Goal: Information Seeking & Learning: Learn about a topic

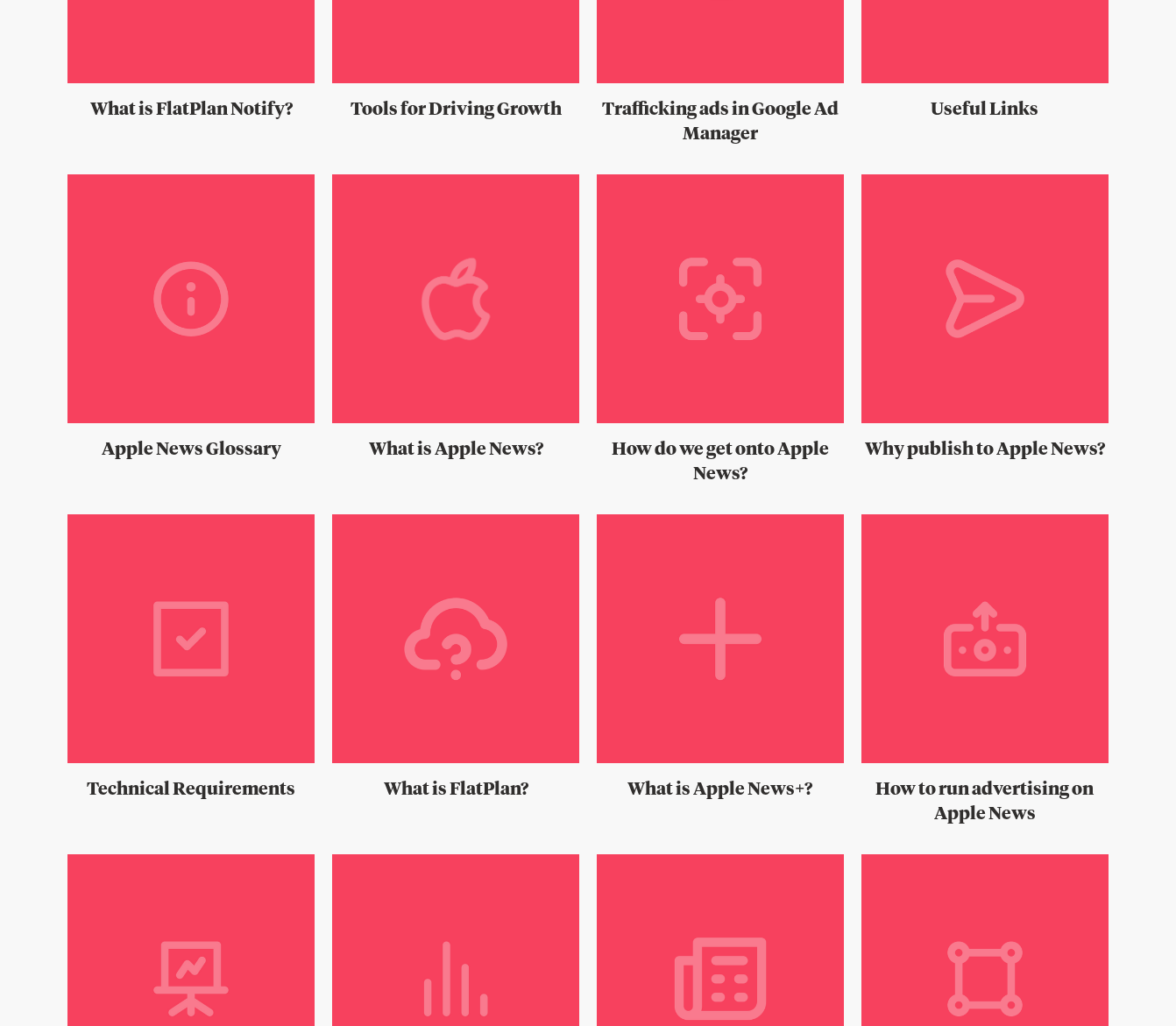
scroll to position [521, 0]
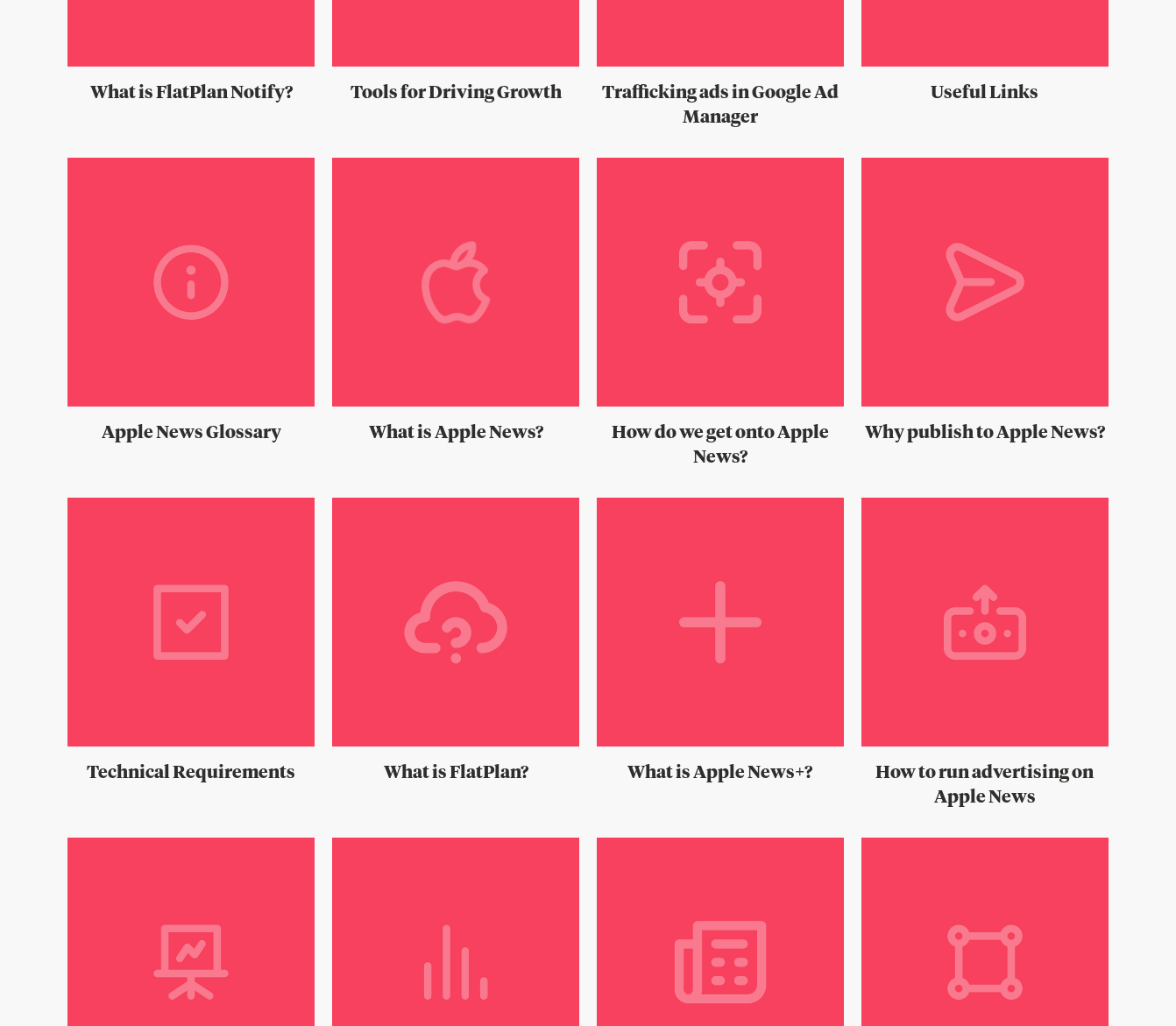
click at [229, 656] on img at bounding box center [191, 629] width 247 height 263
